Goal: Check status: Check status

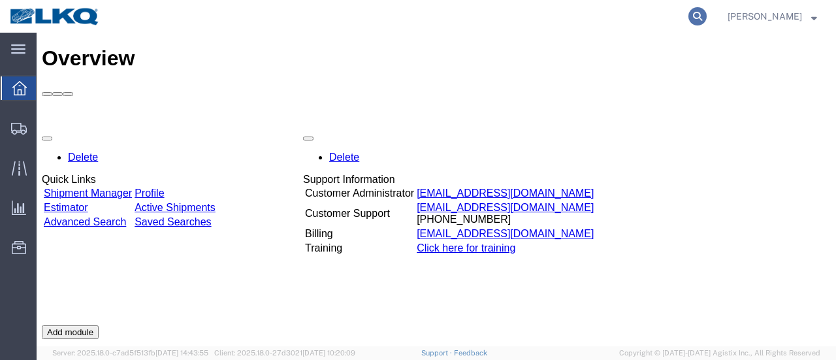
click at [706, 15] on icon at bounding box center [697, 16] width 18 height 18
type input "56397336"
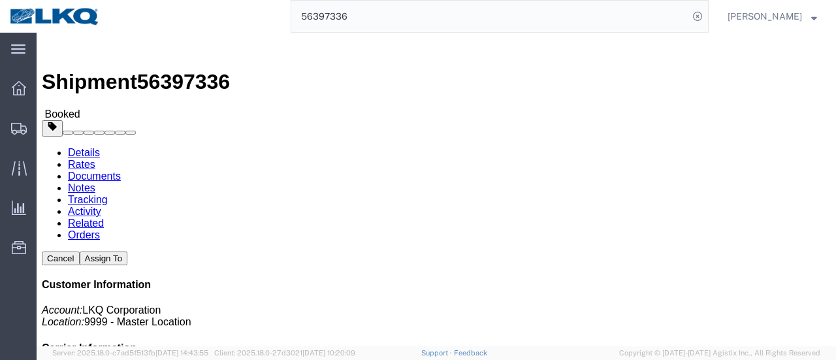
drag, startPoint x: 184, startPoint y: 83, endPoint x: 148, endPoint y: 50, distance: 49.0
click link "Documents"
